Goal: Task Accomplishment & Management: Manage account settings

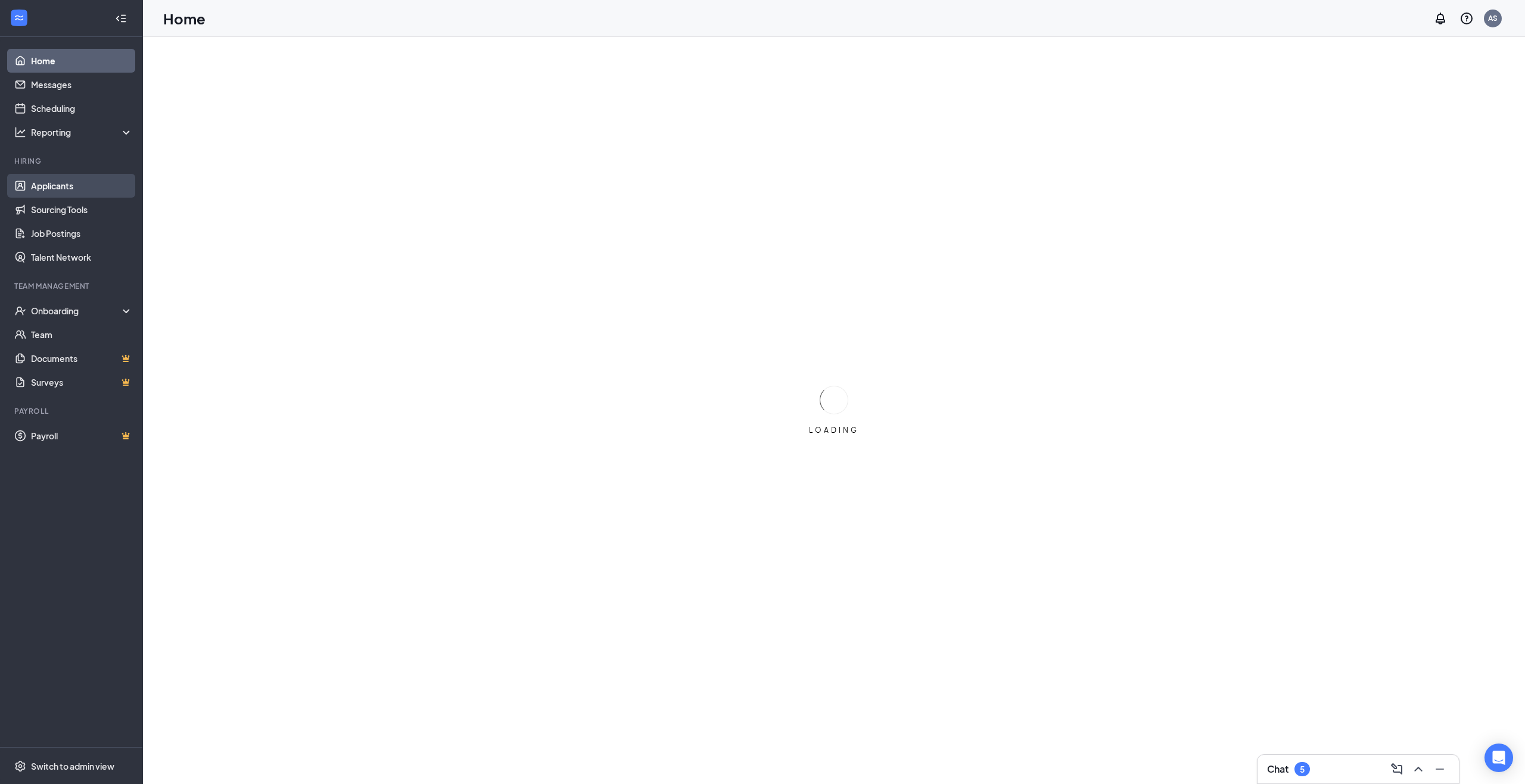
click at [64, 190] on link "Applicants" at bounding box center [81, 185] width 102 height 24
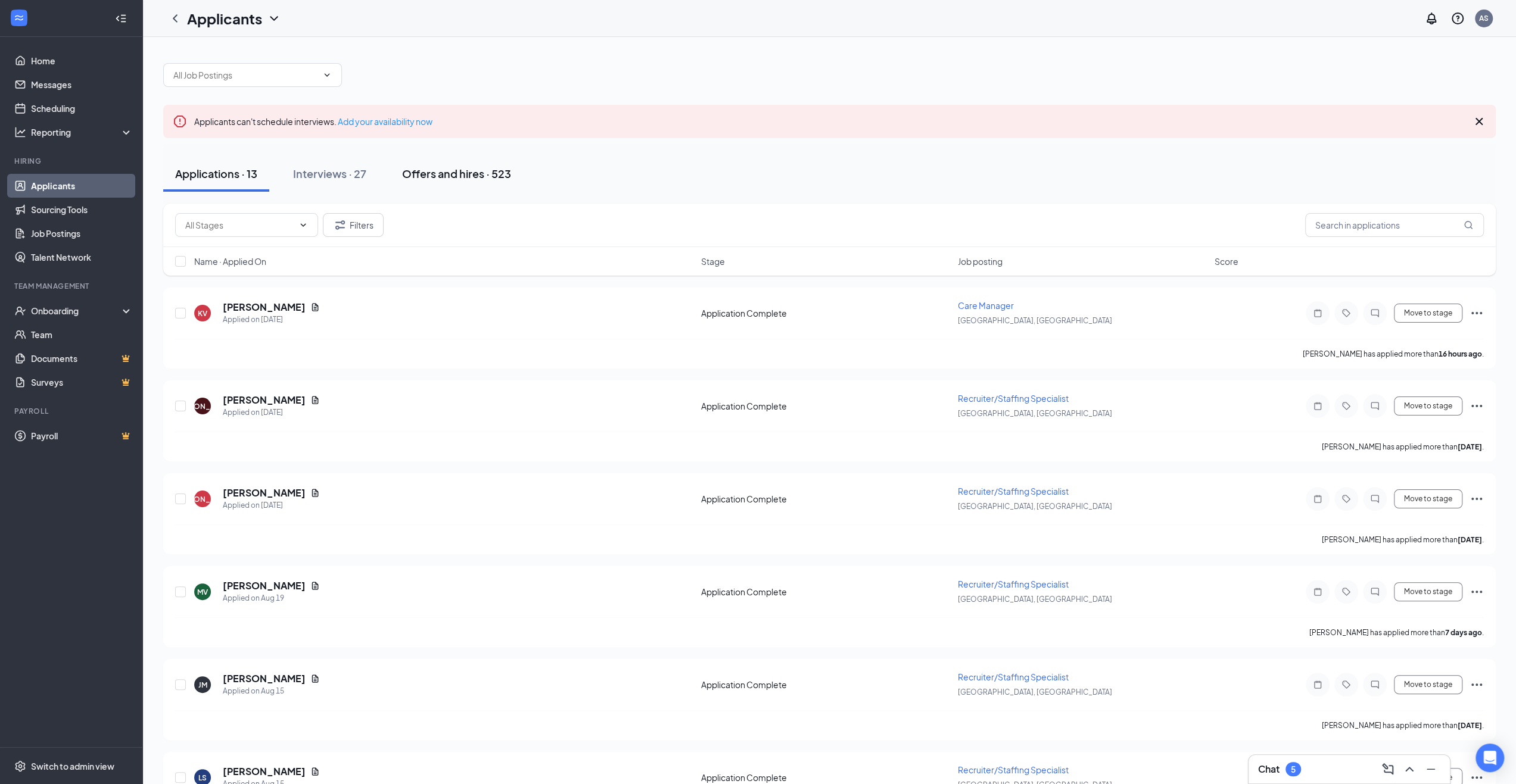
click at [443, 177] on div "Offers and hires · 523" at bounding box center [456, 173] width 109 height 15
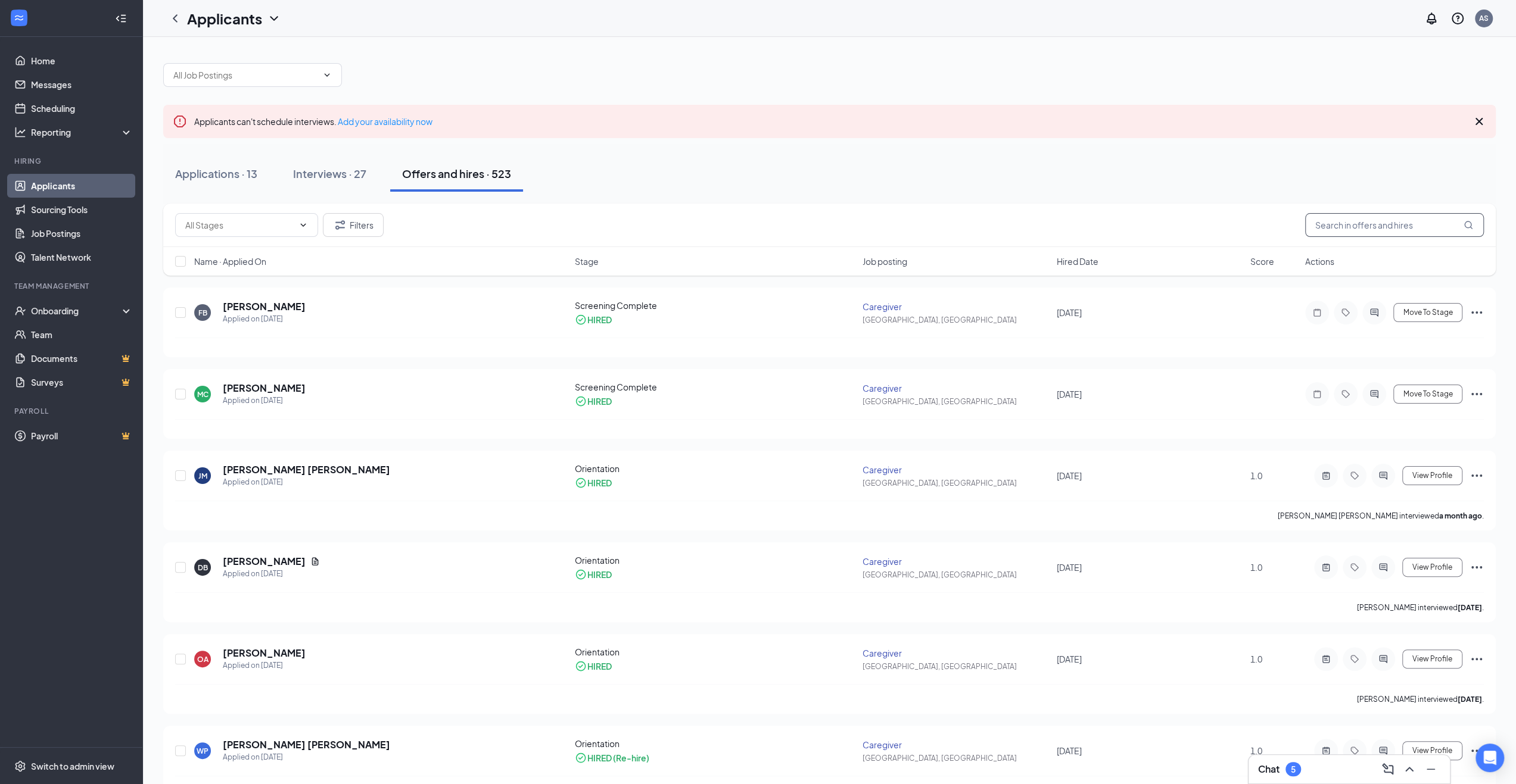
click at [1356, 222] on input "text" at bounding box center [1394, 225] width 179 height 24
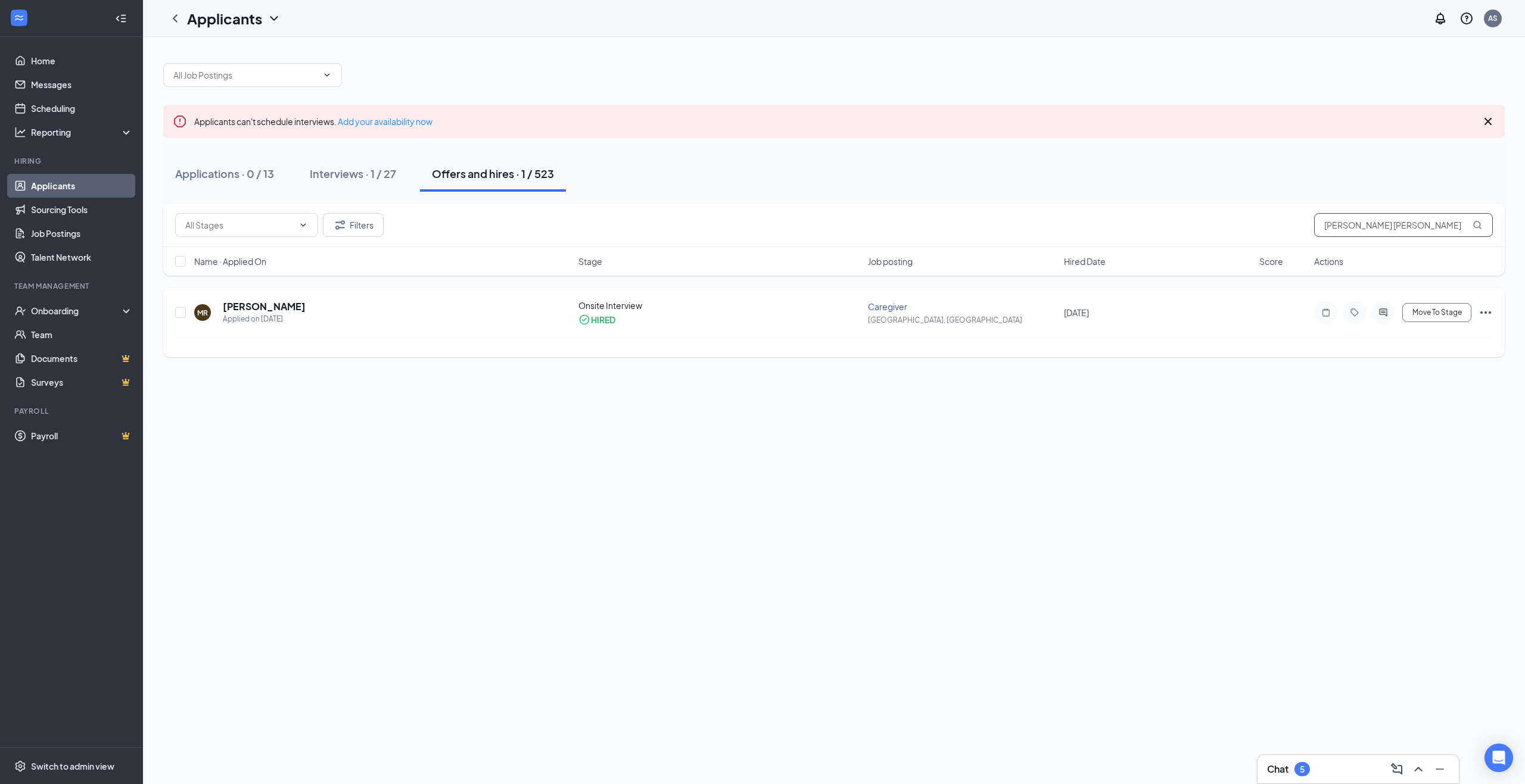
type input "[PERSON_NAME] [PERSON_NAME]"
click at [247, 308] on h5 "[PERSON_NAME]" at bounding box center [265, 306] width 83 height 13
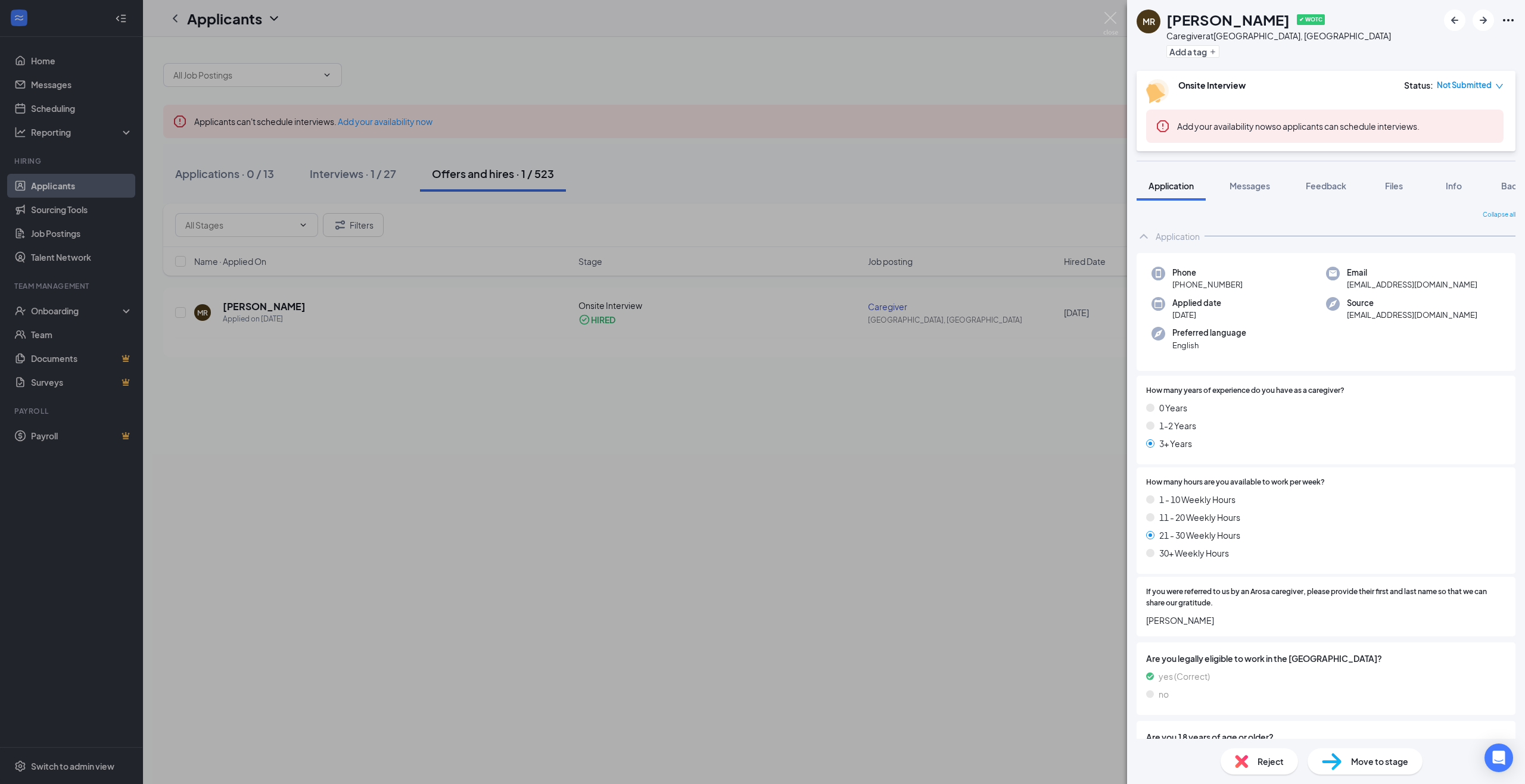
click at [1379, 762] on span "Move to stage" at bounding box center [1379, 761] width 58 height 13
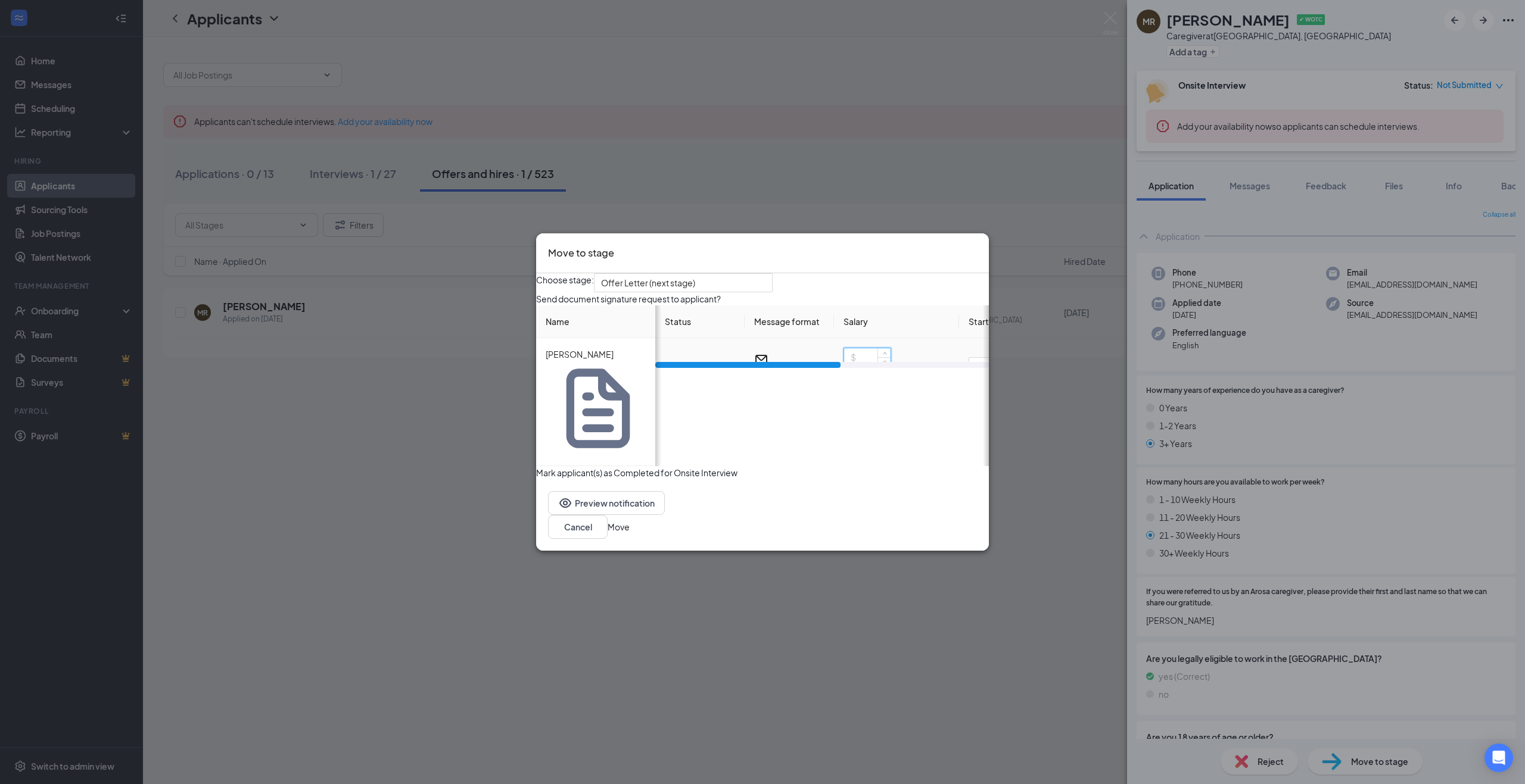
click at [877, 366] on input at bounding box center [867, 356] width 47 height 18
type input "20"
click at [629, 520] on button "Move" at bounding box center [618, 526] width 22 height 13
click at [910, 515] on div "Cancel" at bounding box center [762, 526] width 429 height 24
click at [607, 515] on button "Cancel" at bounding box center [578, 526] width 60 height 24
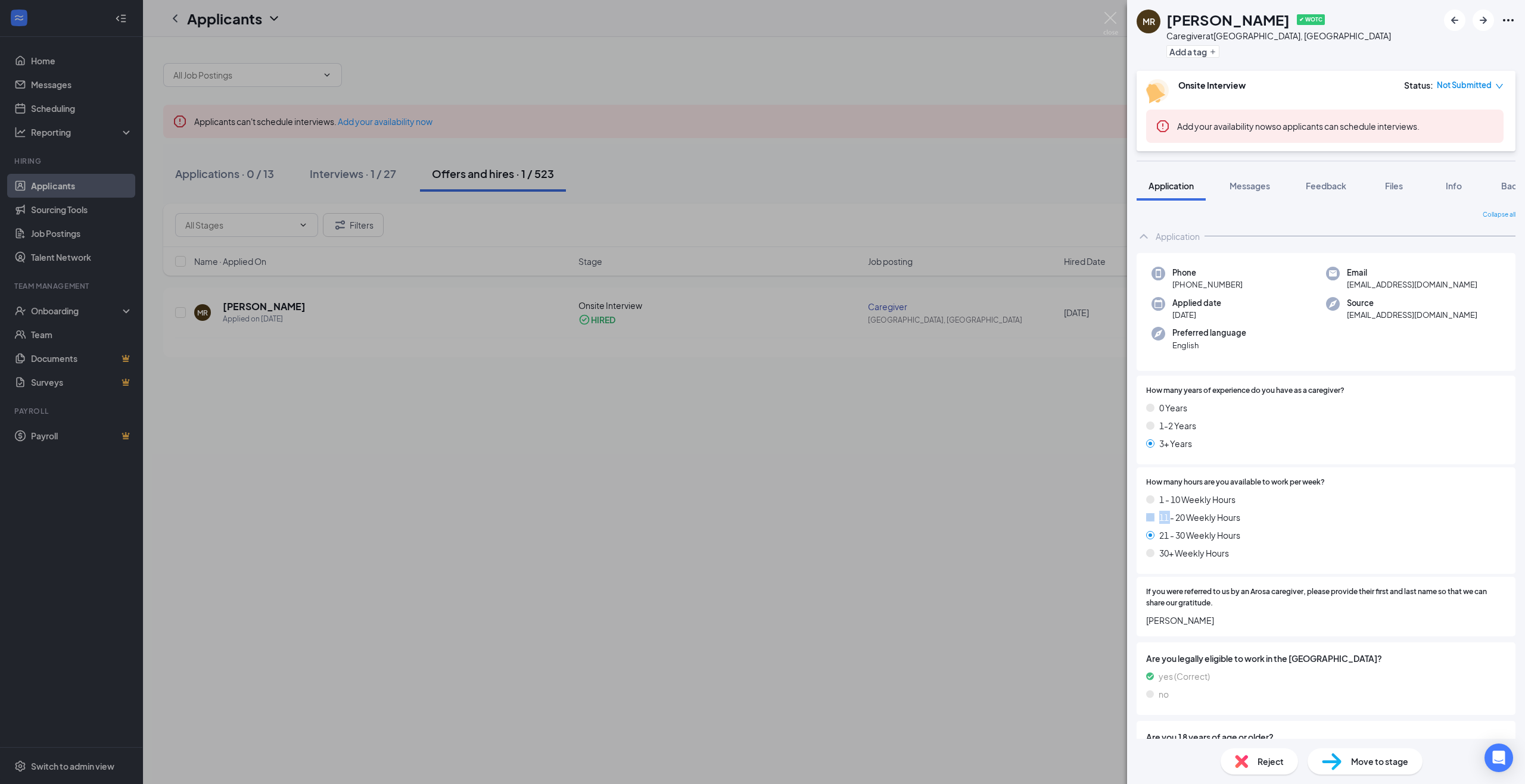
click at [891, 510] on div "[PERSON_NAME] ✔ WOTC Caregiver at [GEOGRAPHIC_DATA], [GEOGRAPHIC_DATA] Add a ta…" at bounding box center [762, 392] width 1525 height 784
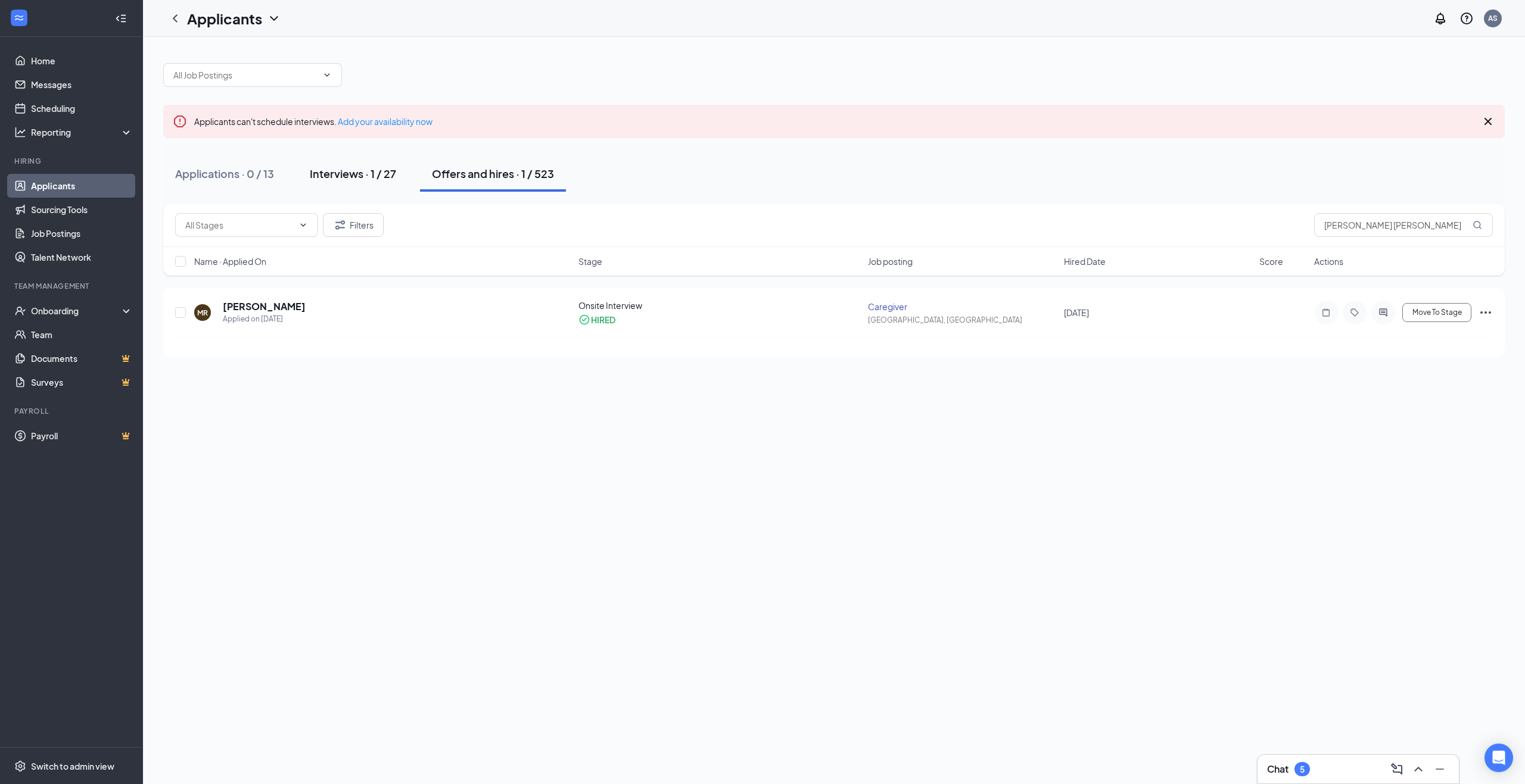
click at [360, 182] on button "Interviews · 1 / 27" at bounding box center [353, 174] width 110 height 36
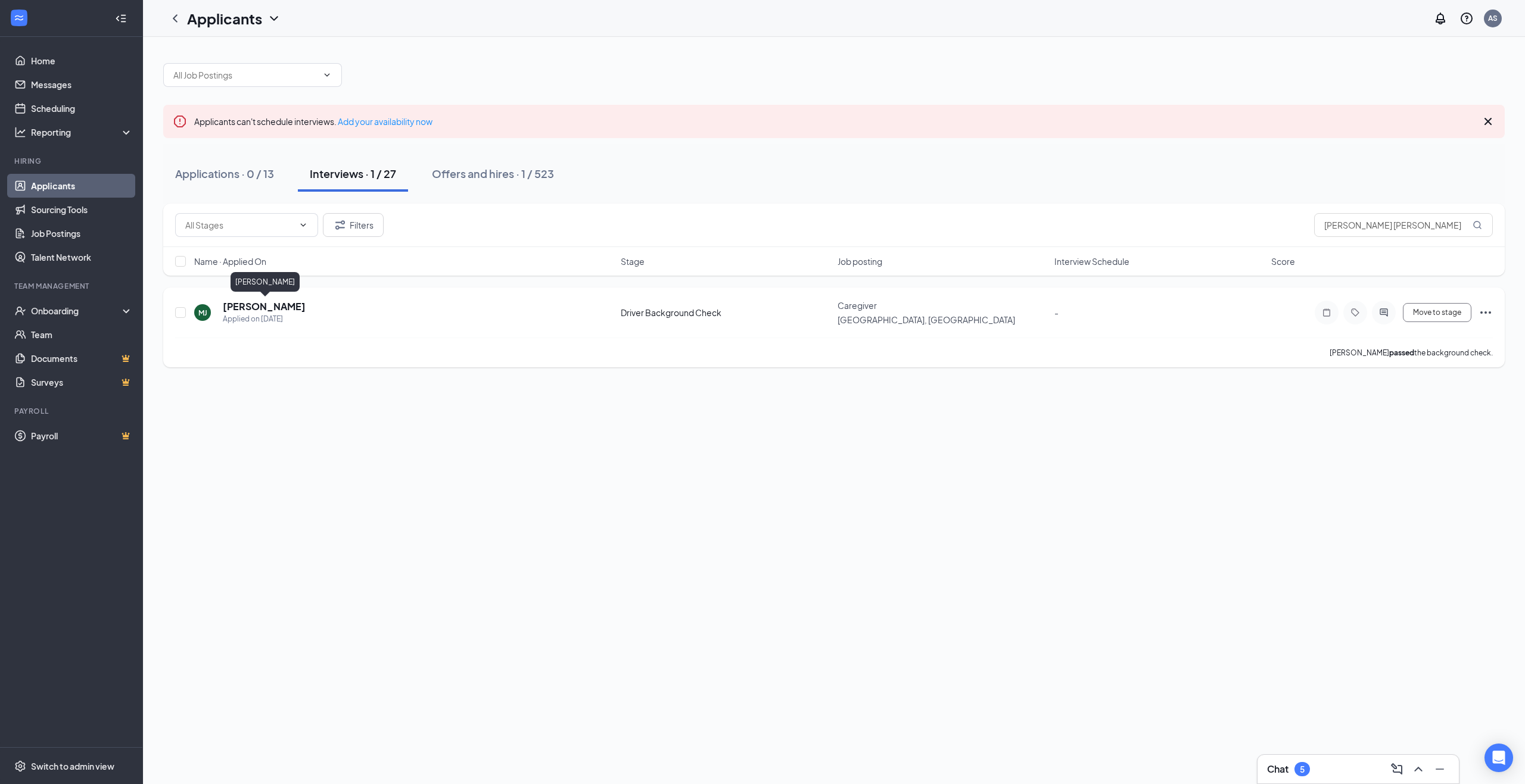
click at [291, 307] on h5 "[PERSON_NAME]" at bounding box center [265, 306] width 83 height 13
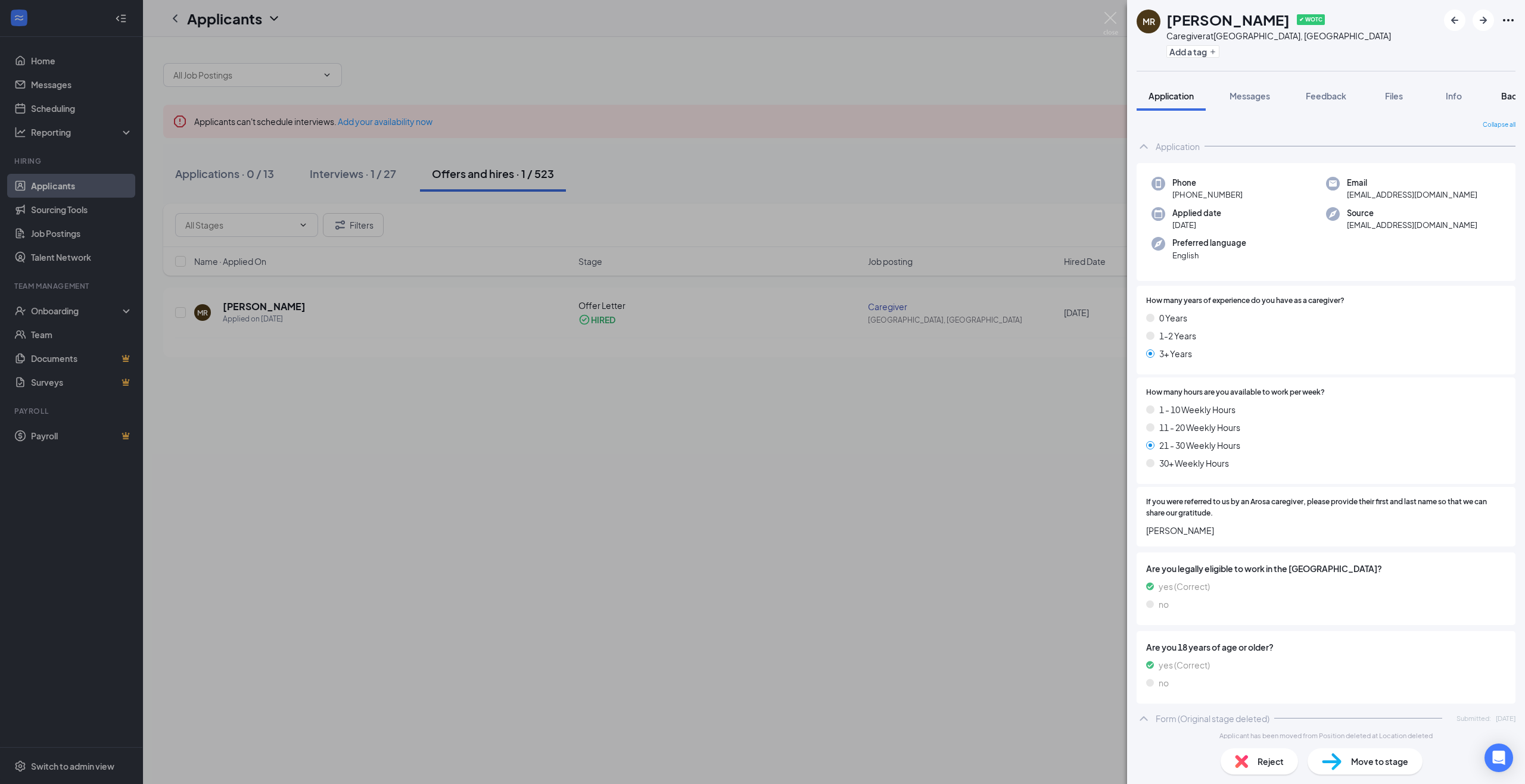
click at [1507, 95] on span "Background" at bounding box center [1525, 96] width 49 height 11
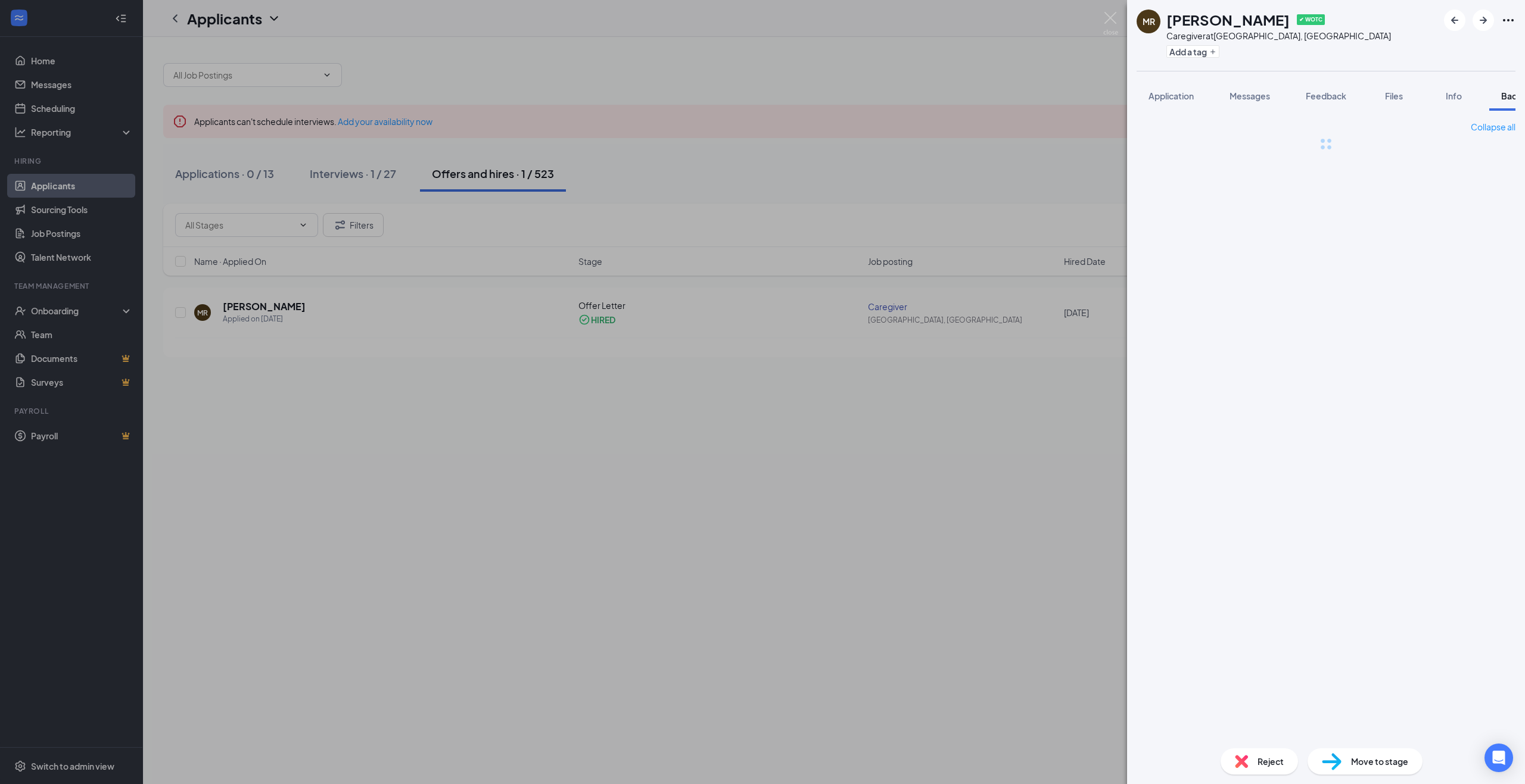
scroll to position [0, 49]
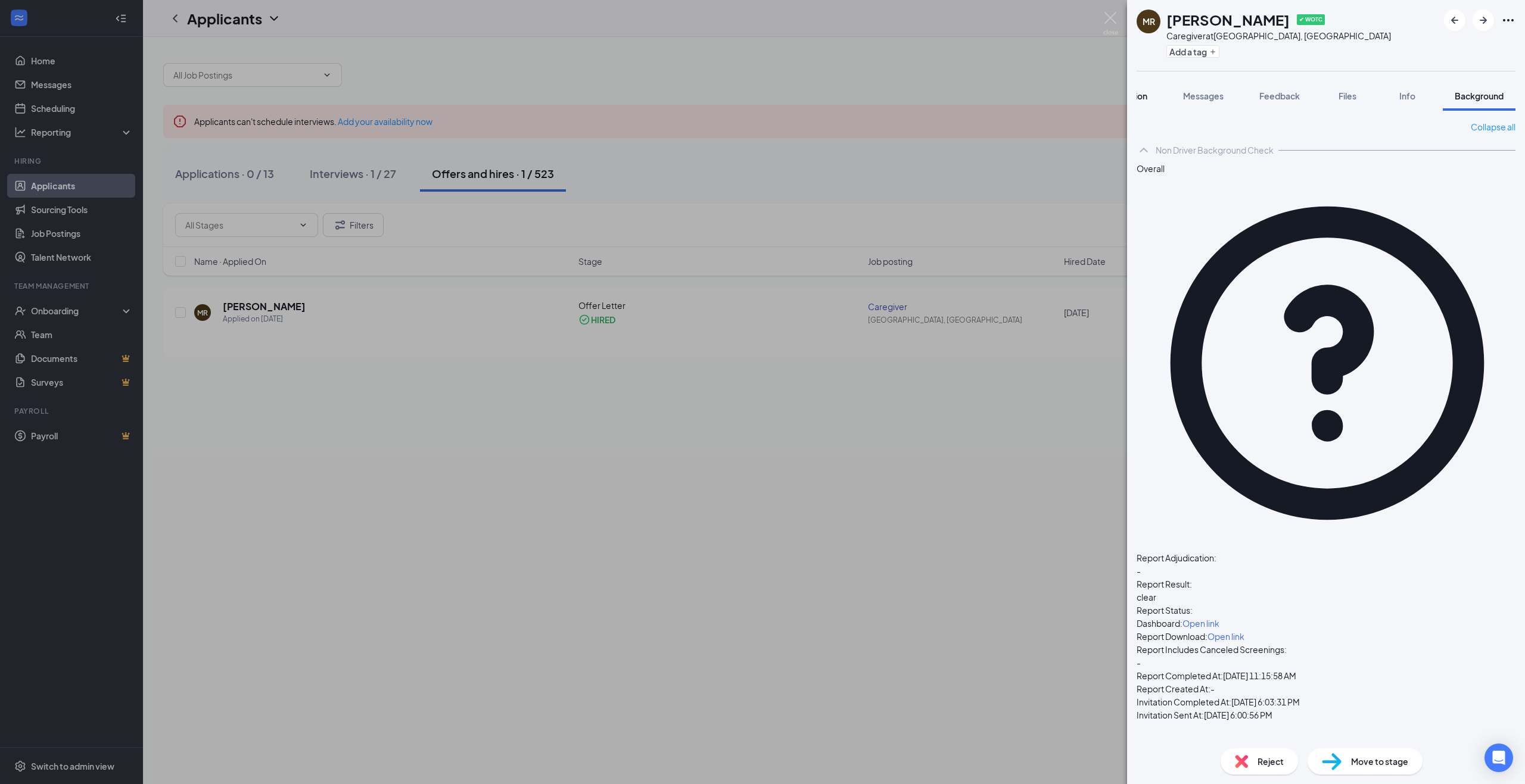
click at [1141, 96] on span "Application" at bounding box center [1124, 96] width 45 height 11
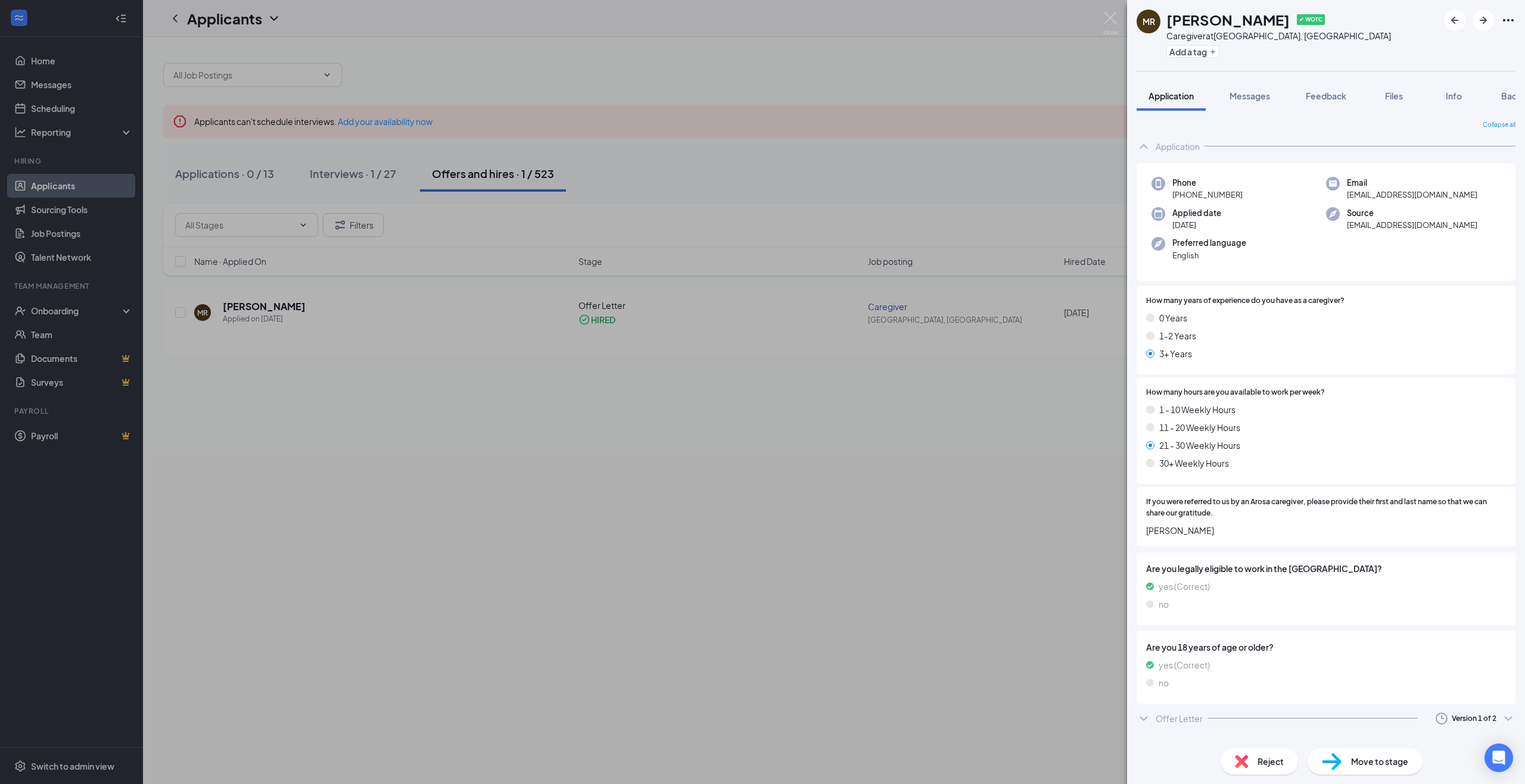
click at [1037, 132] on div "[PERSON_NAME] ✔ WOTC Caregiver at [GEOGRAPHIC_DATA], [GEOGRAPHIC_DATA] Add a ta…" at bounding box center [762, 392] width 1525 height 784
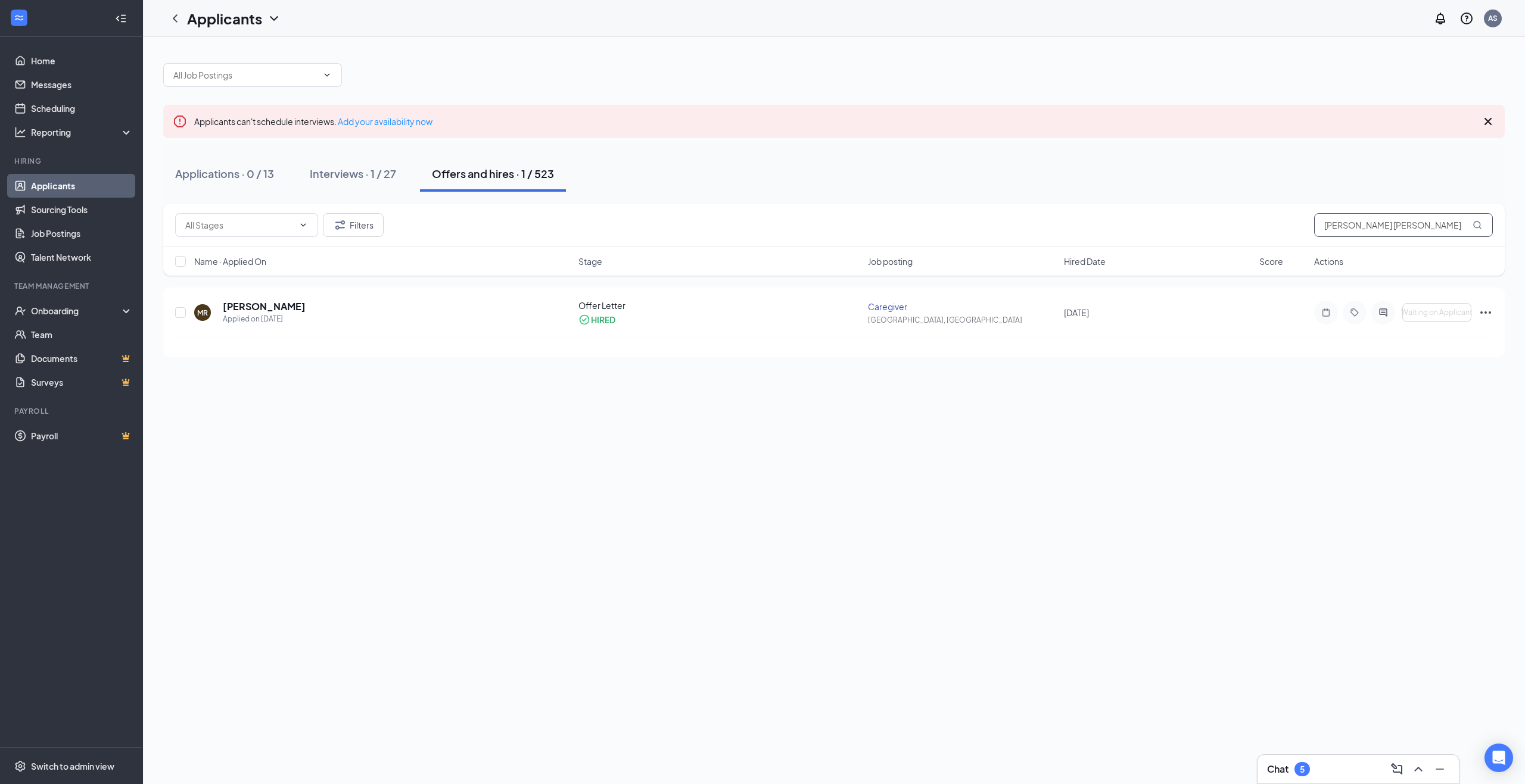
drag, startPoint x: 1378, startPoint y: 222, endPoint x: 1293, endPoint y: 215, distance: 85.3
click at [1293, 215] on div "Filters [PERSON_NAME] [PERSON_NAME]" at bounding box center [833, 225] width 1317 height 24
type input "[PERSON_NAME]"
click at [365, 175] on div "Interviews · 1 / 27" at bounding box center [353, 173] width 87 height 15
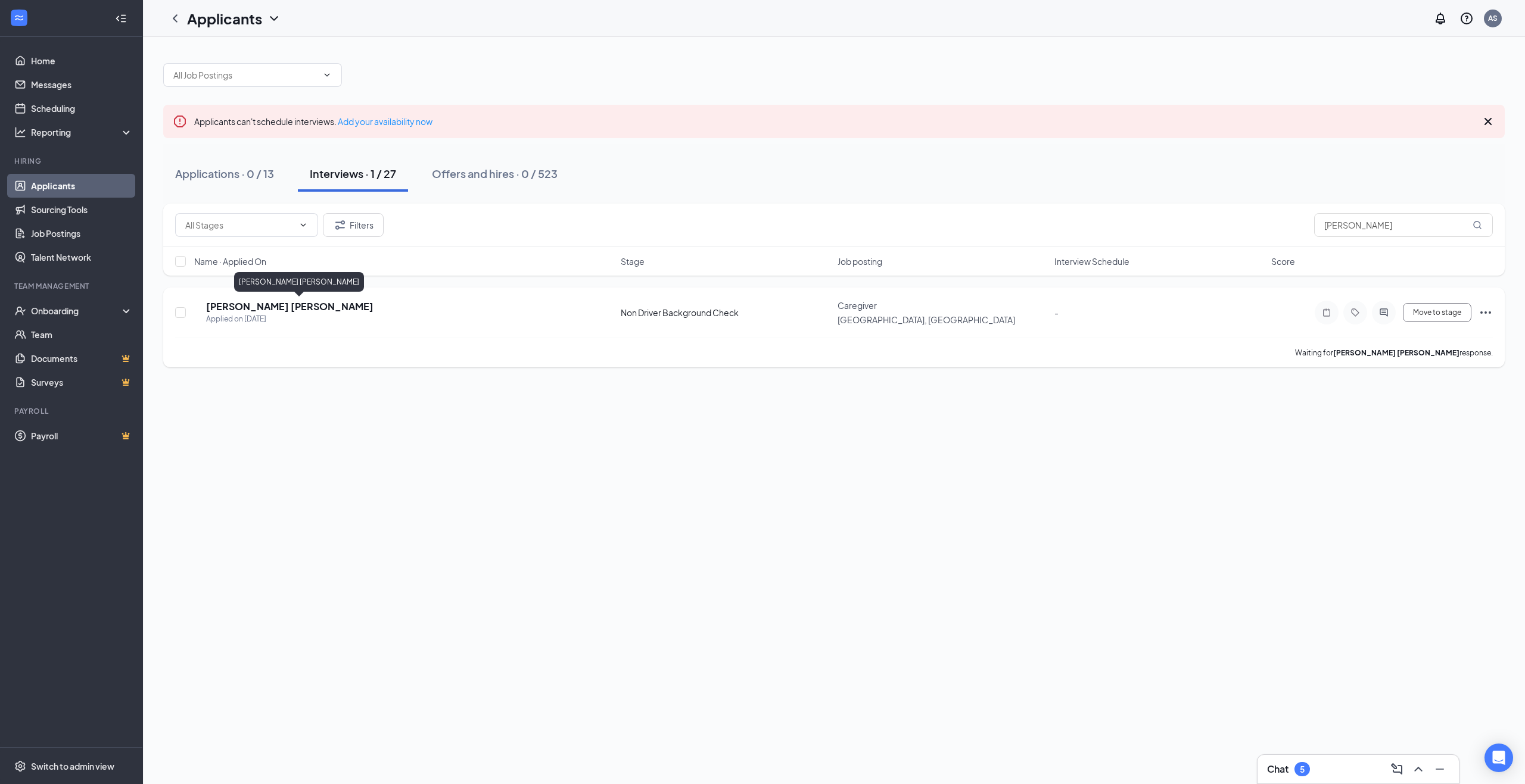
click at [317, 303] on h5 "[PERSON_NAME] [PERSON_NAME]" at bounding box center [290, 306] width 167 height 13
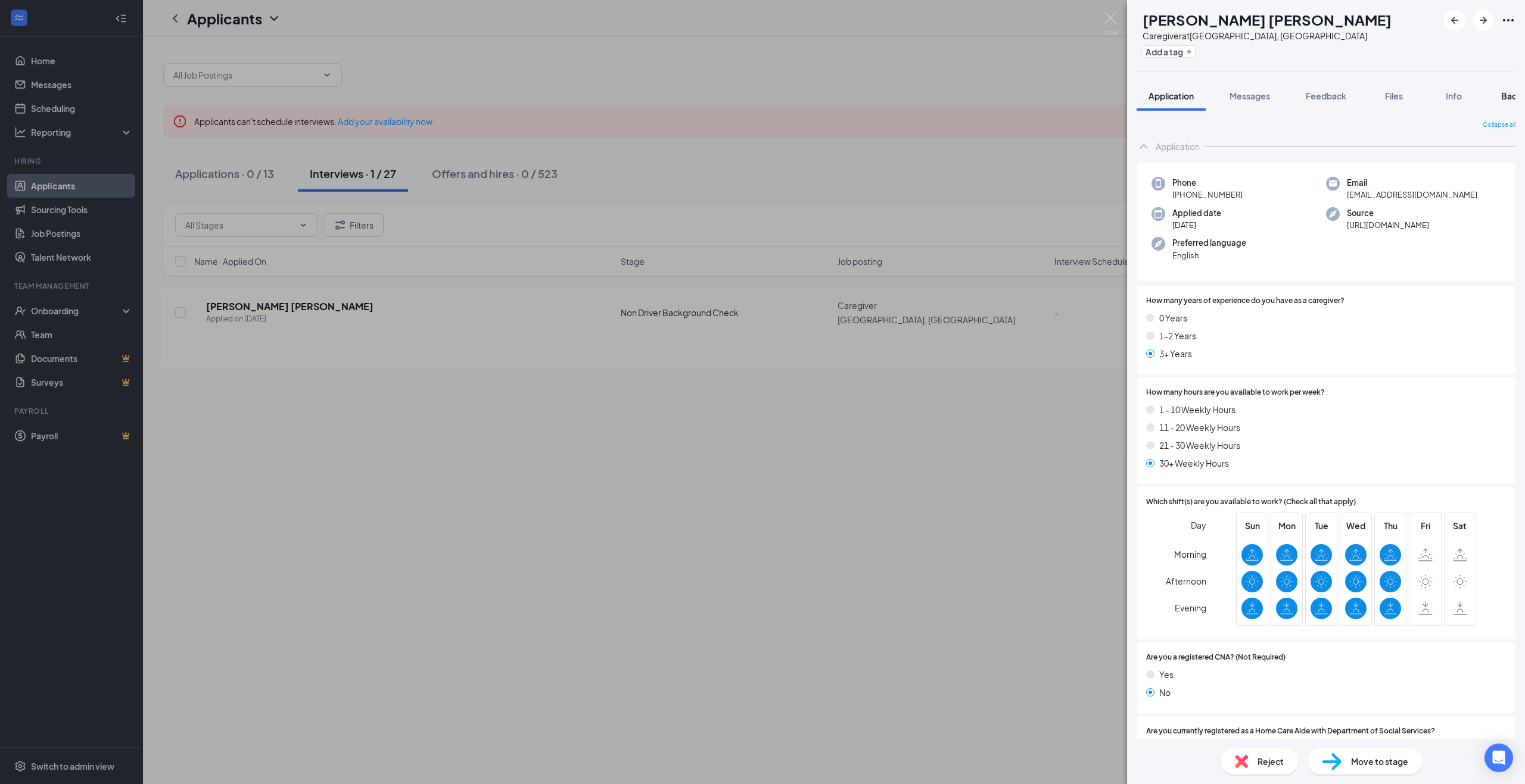
click at [1505, 93] on span "Background" at bounding box center [1525, 96] width 49 height 11
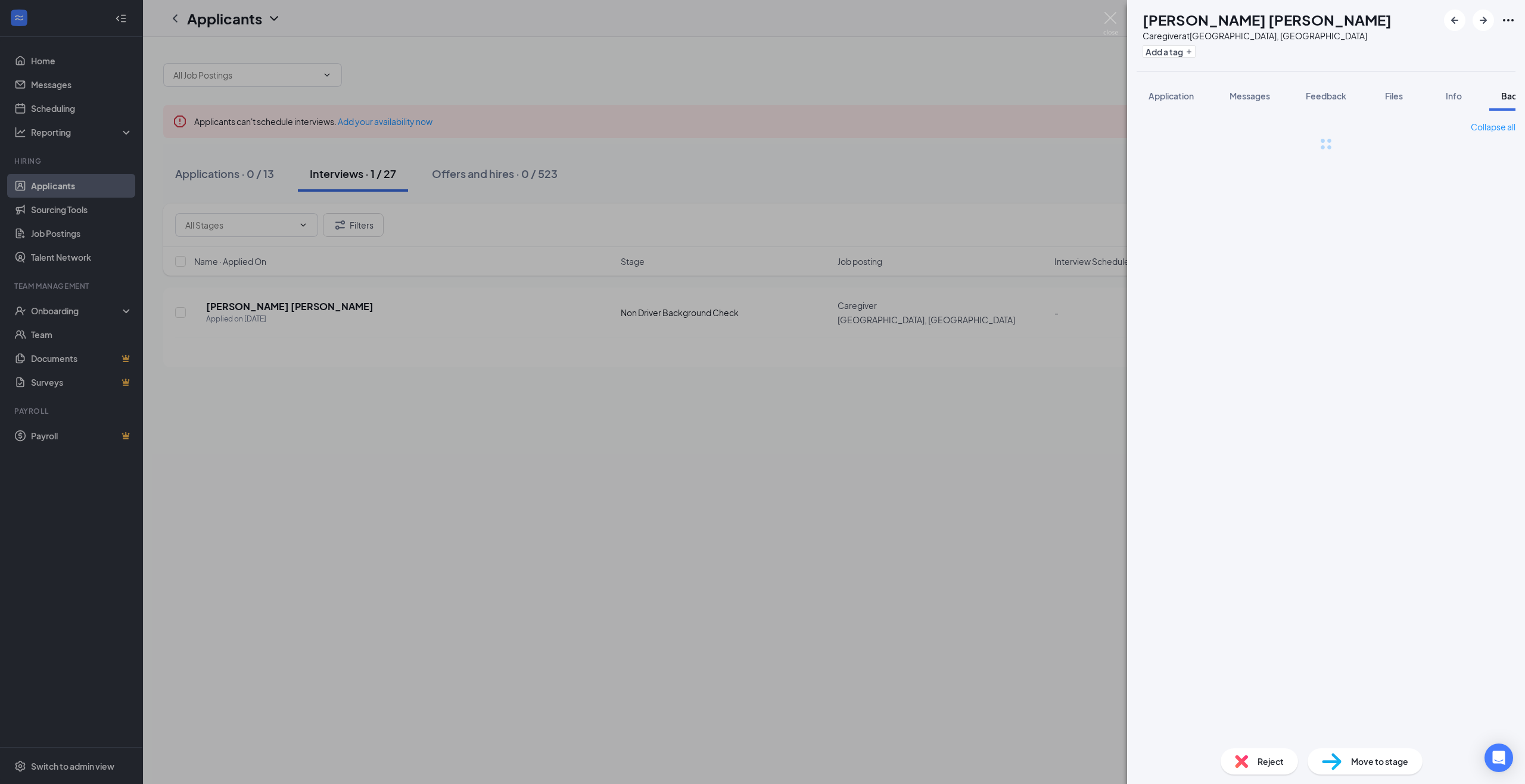
scroll to position [0, 49]
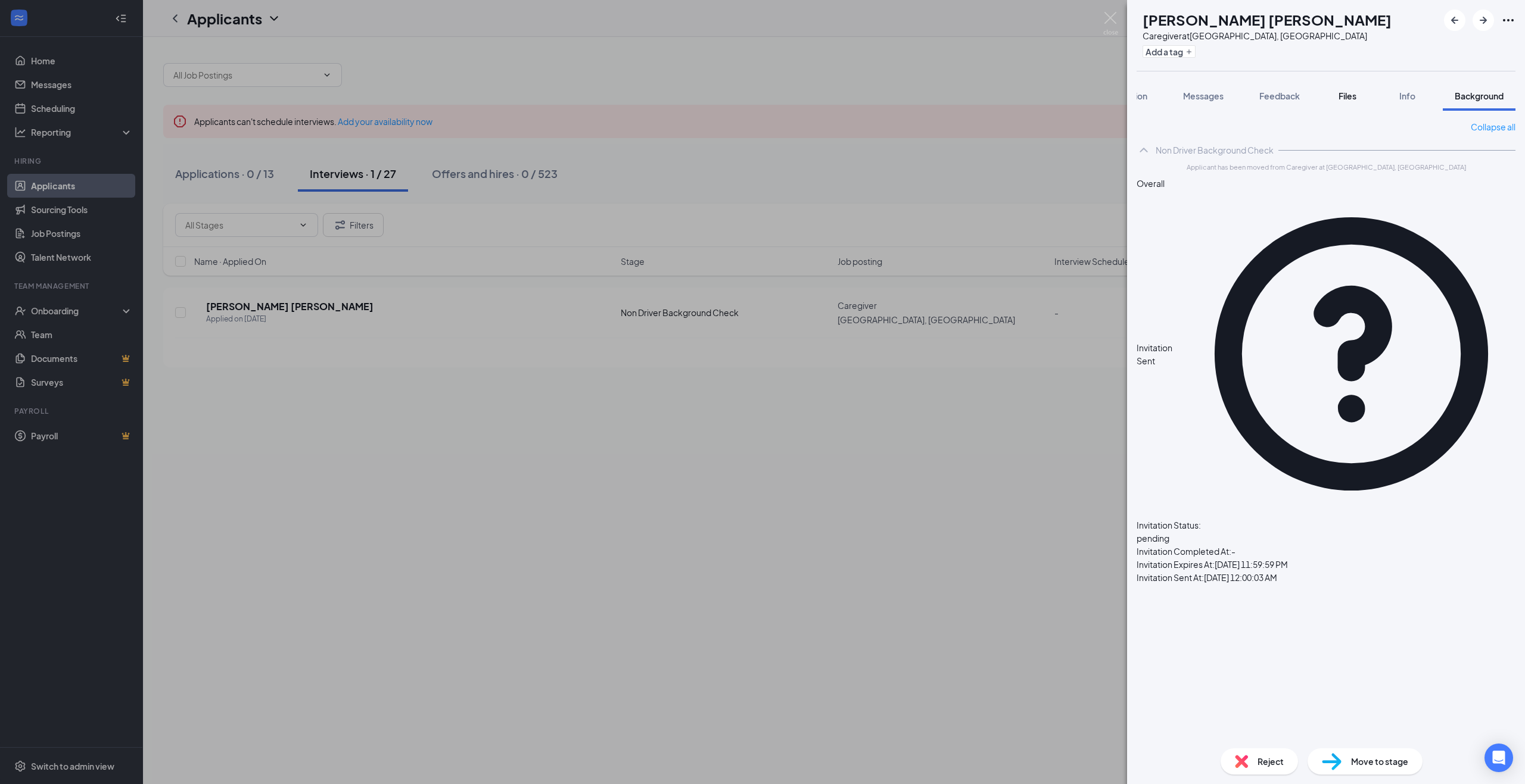
click at [1356, 103] on button "Files" at bounding box center [1347, 96] width 48 height 30
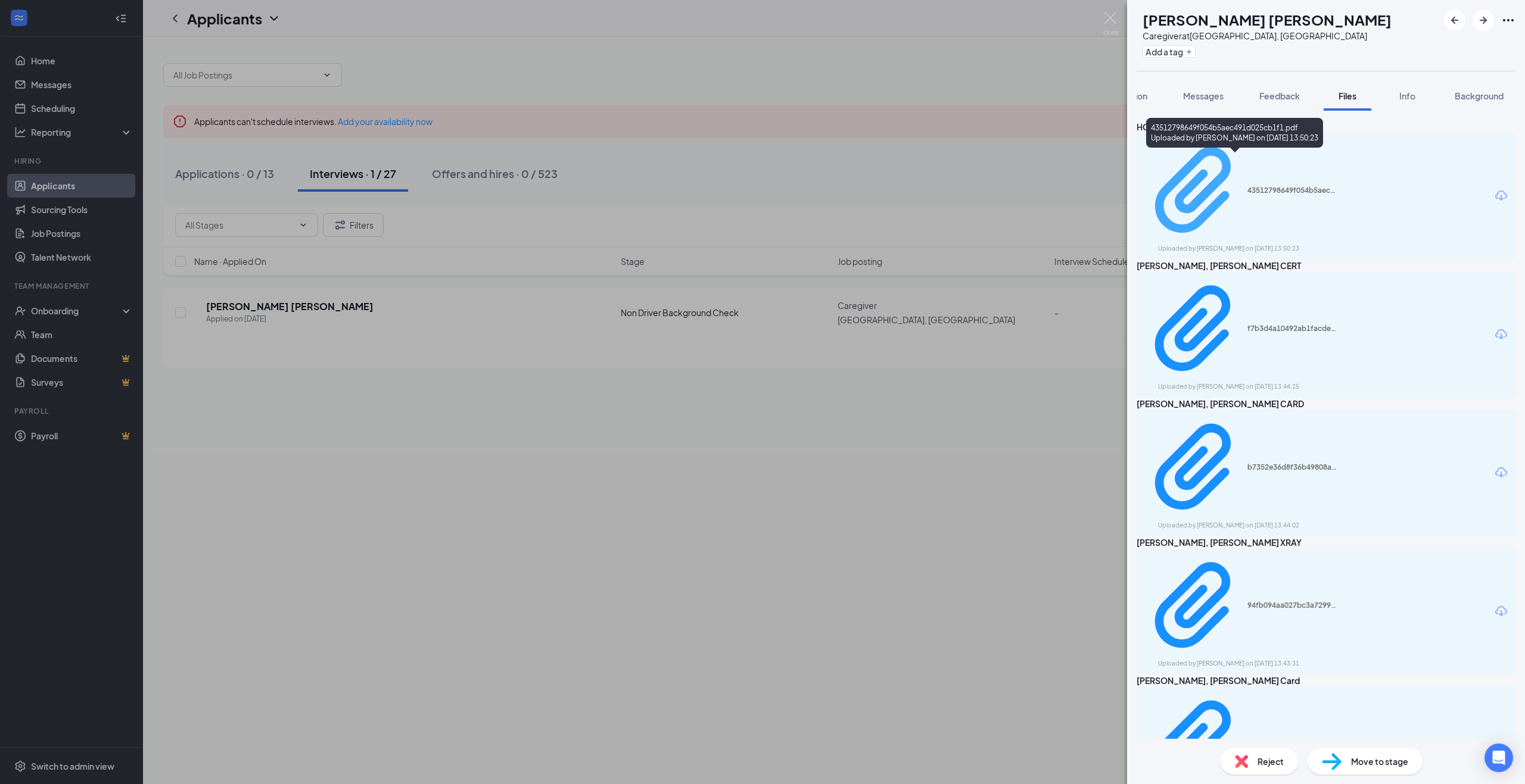
click at [1247, 185] on div "43512798649f054b5aec491d025cb1f1.pdf" at bounding box center [1292, 190] width 90 height 9
click at [1142, 99] on span "Application" at bounding box center [1124, 96] width 45 height 11
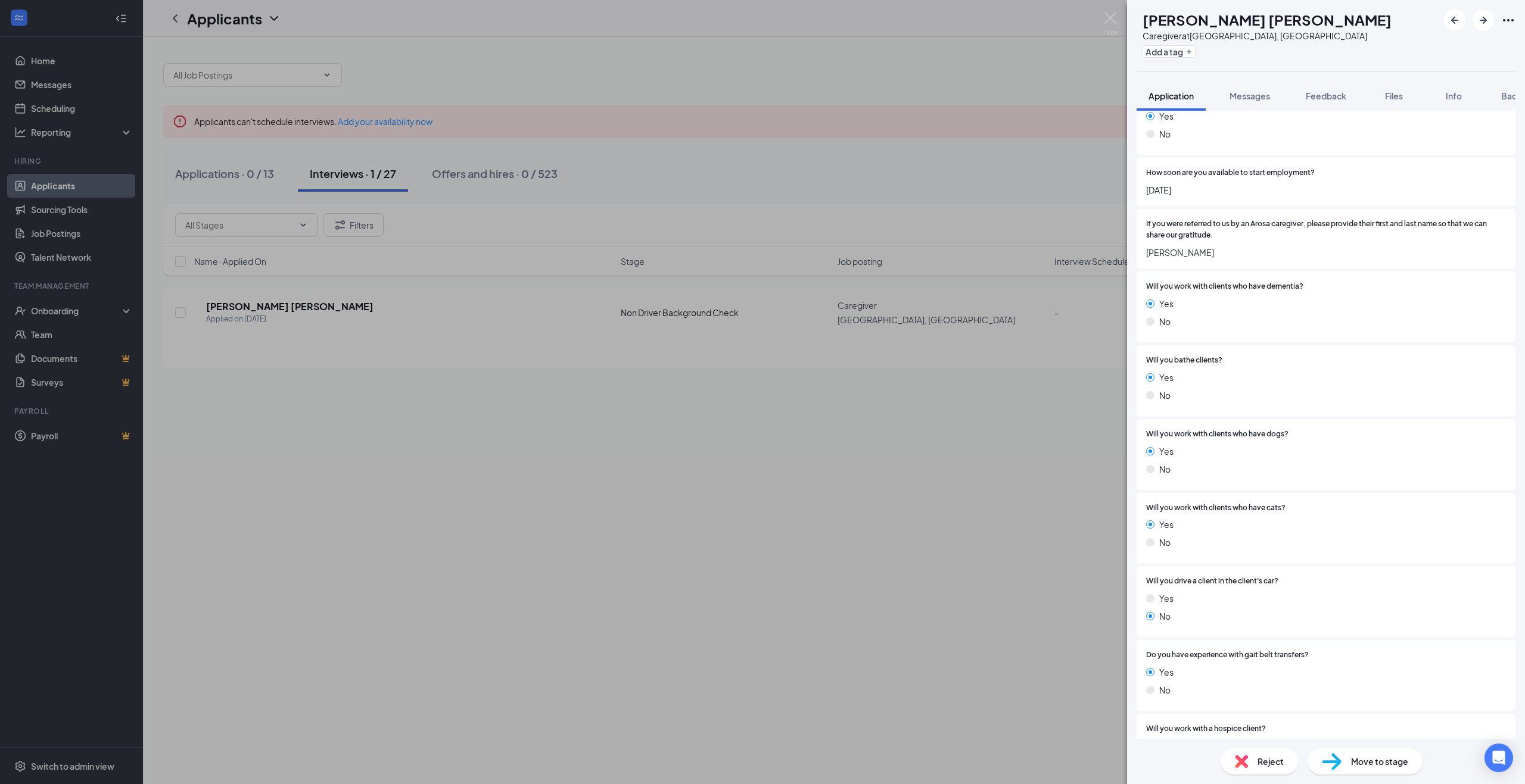
scroll to position [198, 0]
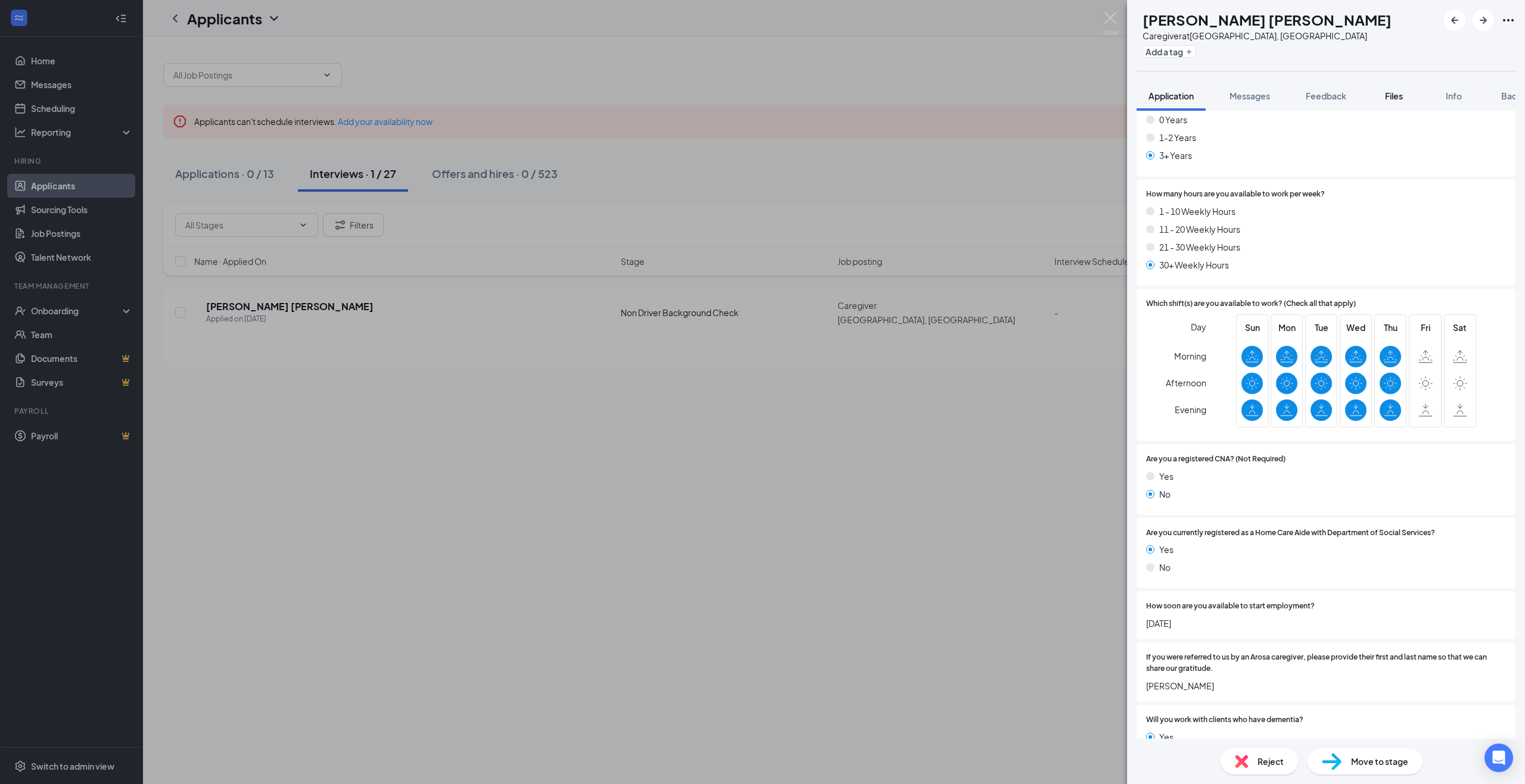
click at [1386, 100] on span "Files" at bounding box center [1393, 96] width 18 height 11
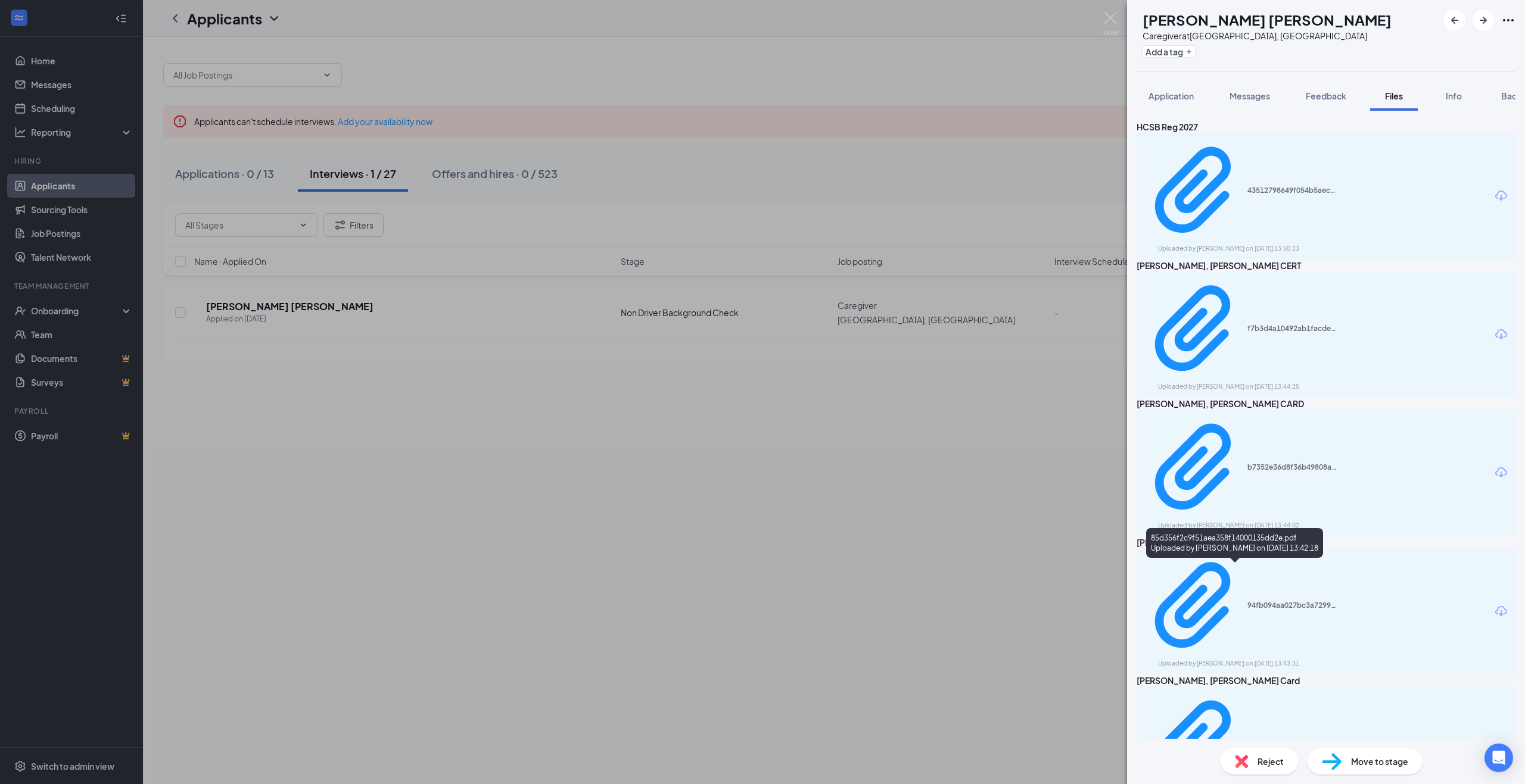
drag, startPoint x: 1520, startPoint y: 87, endPoint x: 1509, endPoint y: 98, distance: 15.6
click at [1520, 87] on div "Application Messages Feedback Files Info Background" at bounding box center [1326, 96] width 398 height 30
click at [1509, 97] on span "Background" at bounding box center [1525, 96] width 49 height 11
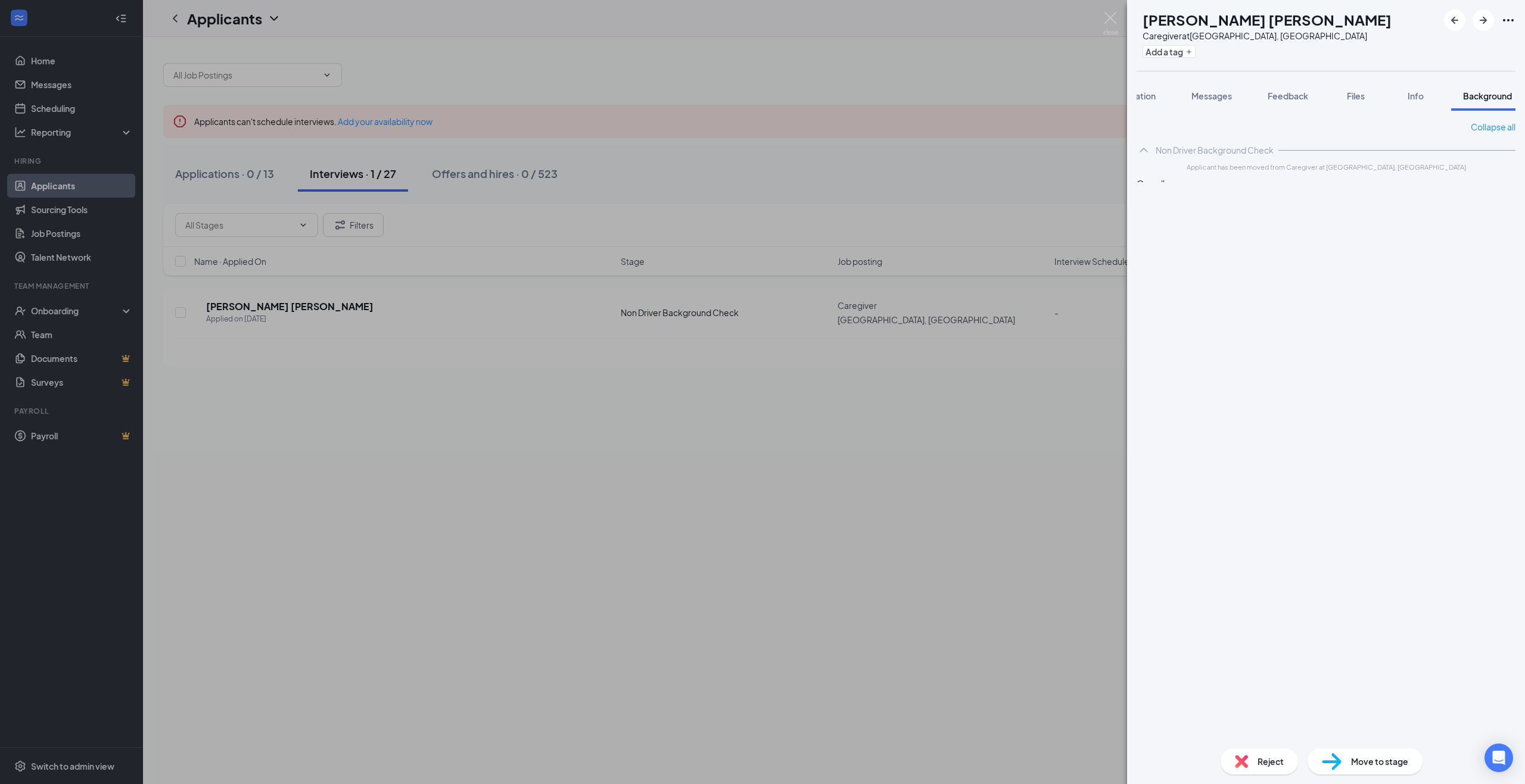
scroll to position [0, 49]
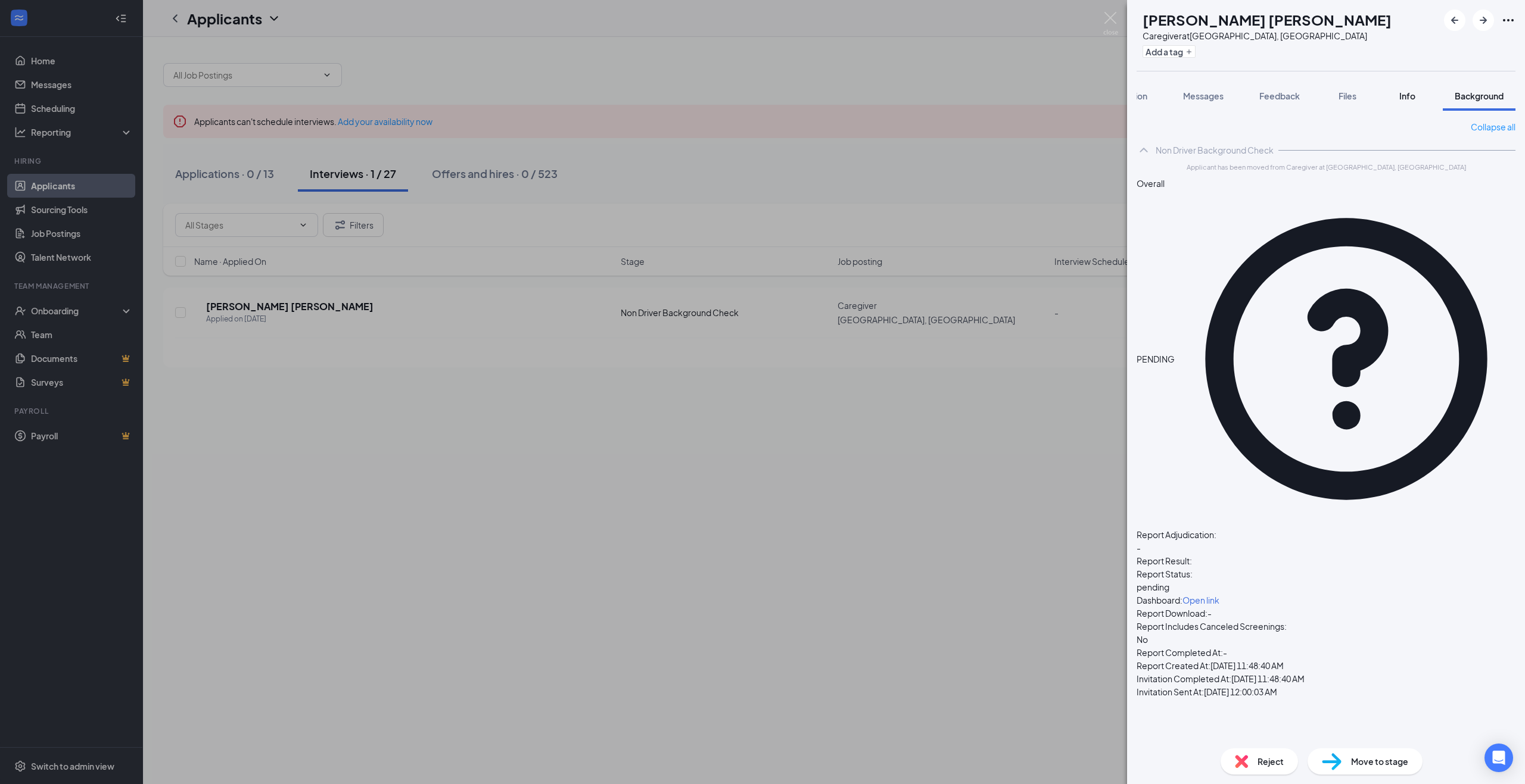
click at [1412, 98] on span "Info" at bounding box center [1407, 96] width 16 height 11
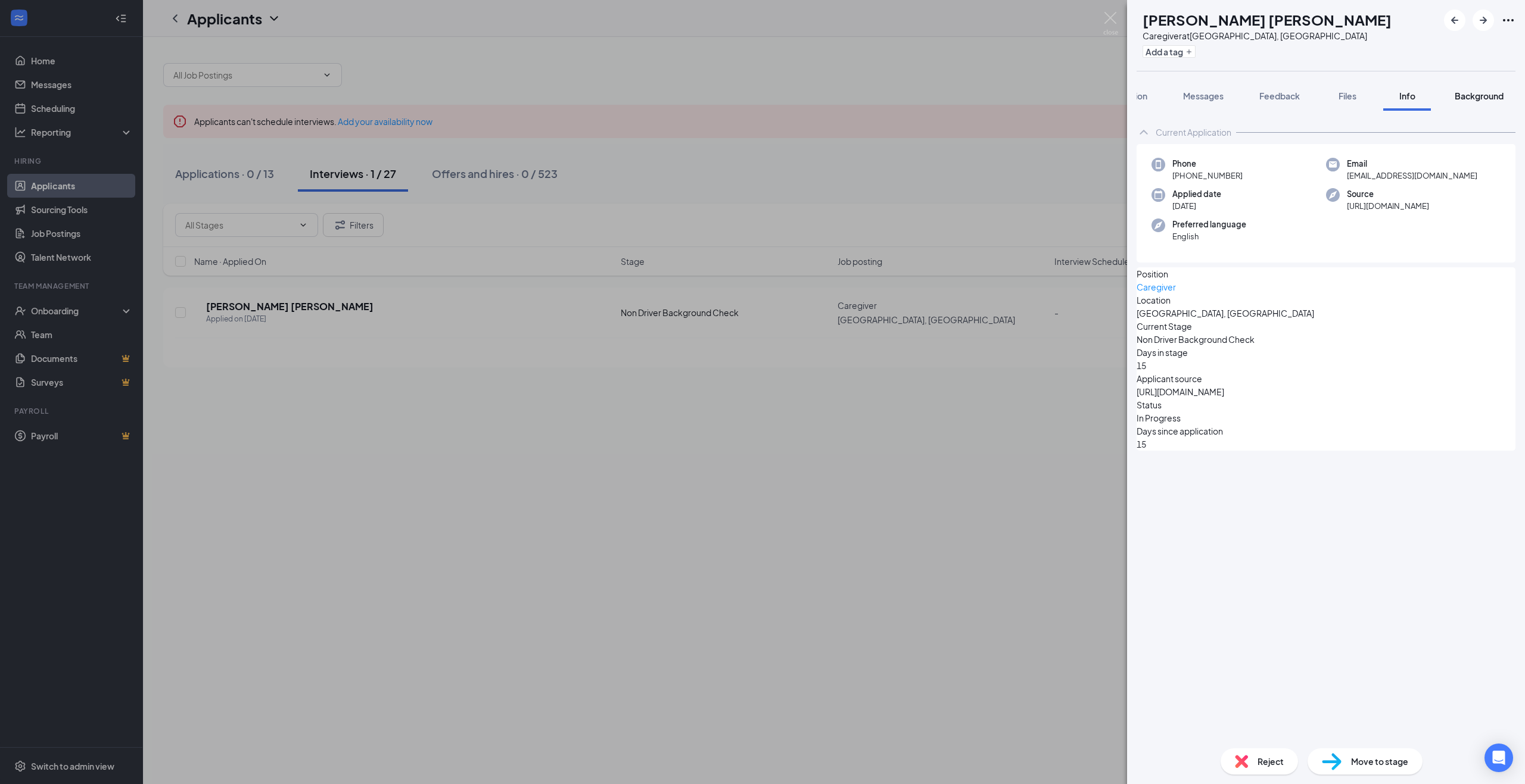
click at [1466, 90] on span "Background" at bounding box center [1479, 96] width 49 height 11
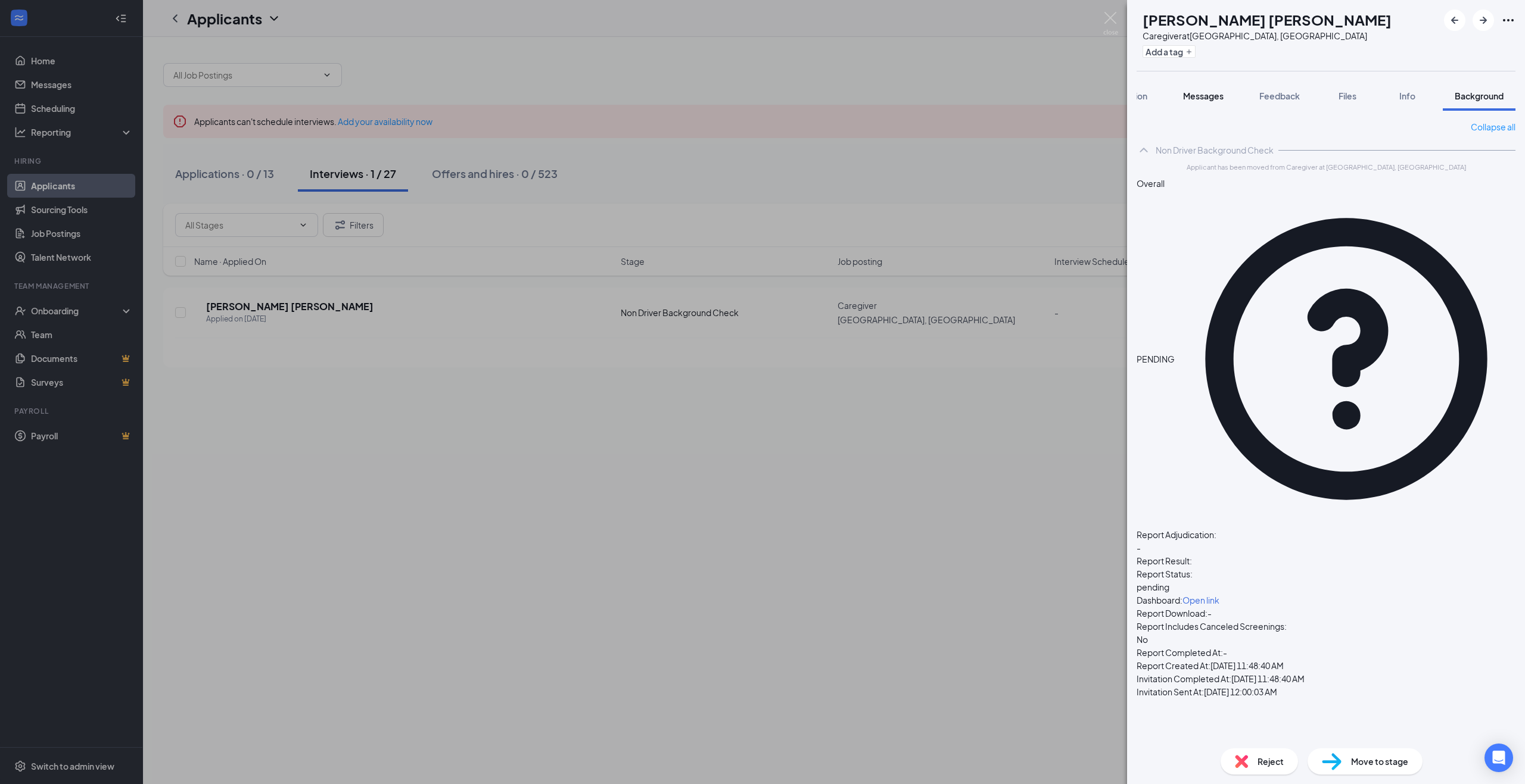
click at [1220, 99] on span "Messages" at bounding box center [1203, 96] width 41 height 11
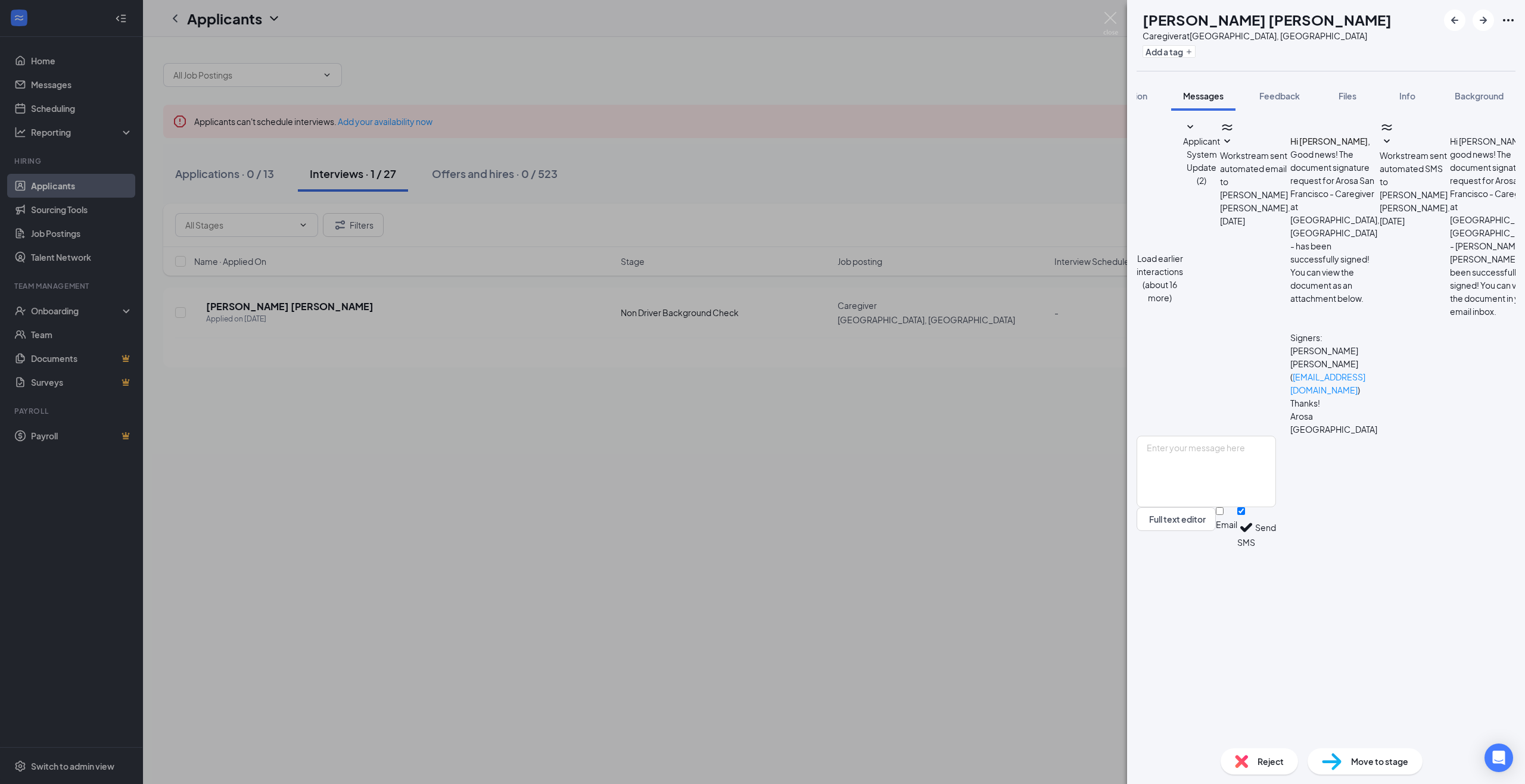
click at [1467, 96] on span "Background" at bounding box center [1479, 96] width 49 height 11
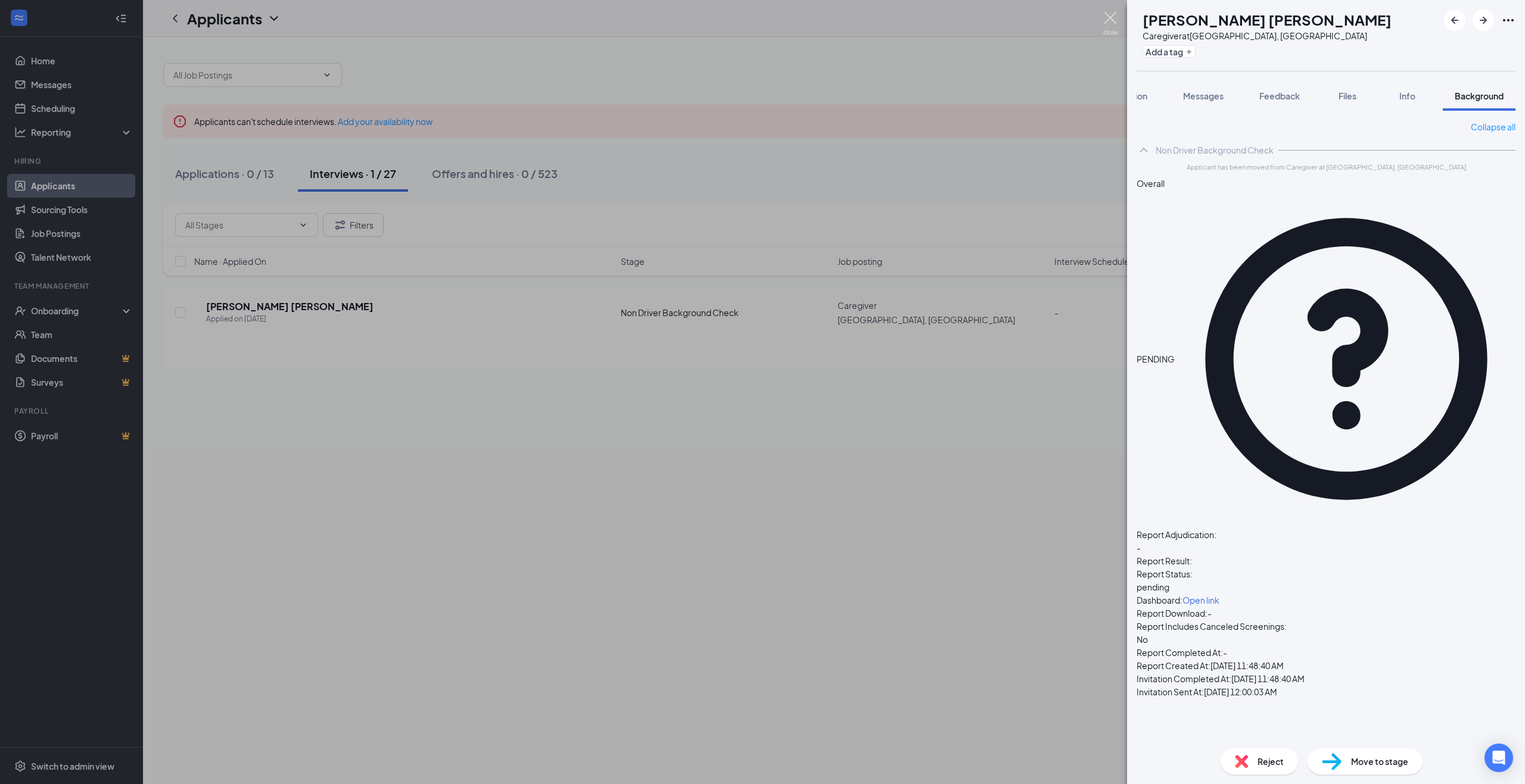
click at [1113, 17] on img at bounding box center [1110, 24] width 15 height 23
